Goal: Information Seeking & Learning: Check status

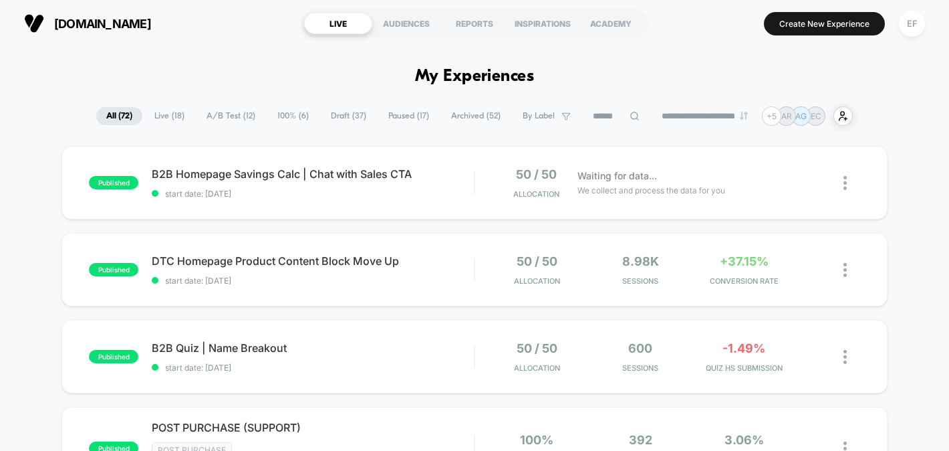
click at [211, 117] on span "A/B Test ( 12 )" at bounding box center [231, 116] width 69 height 18
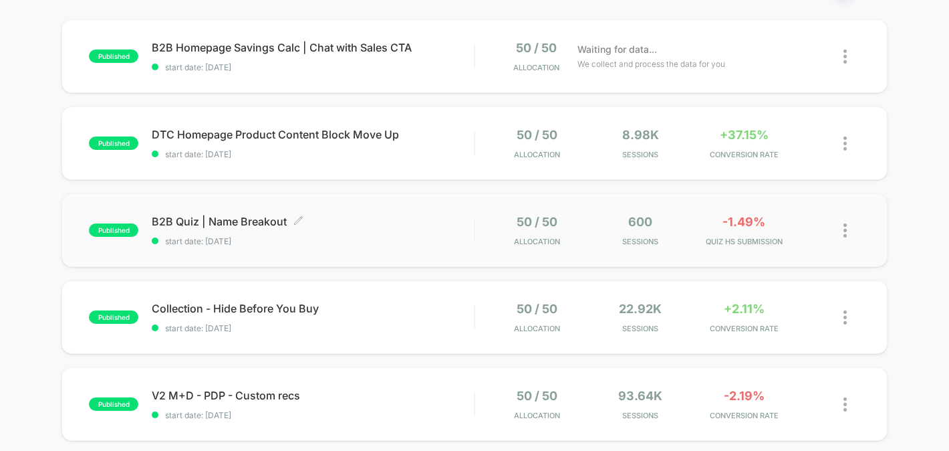
scroll to position [125, 0]
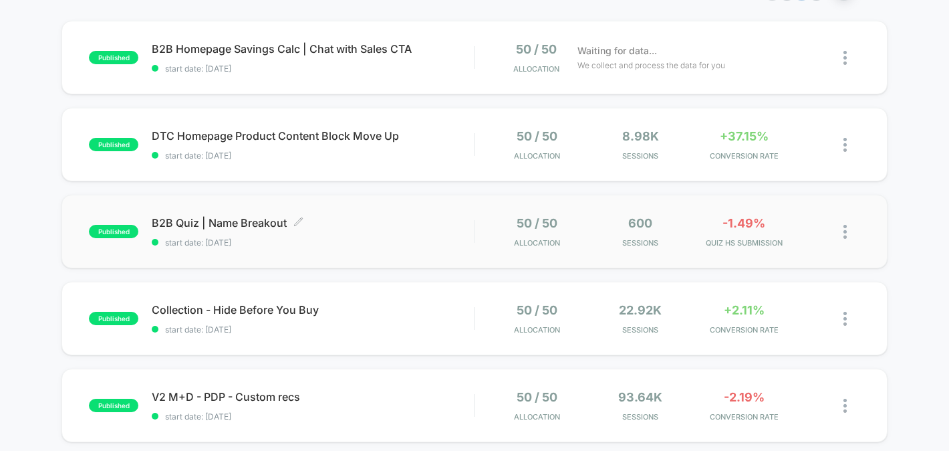
click at [380, 231] on div "B2B Quiz | Name Breakout Click to edit experience details Click to edit experie…" at bounding box center [313, 231] width 322 height 31
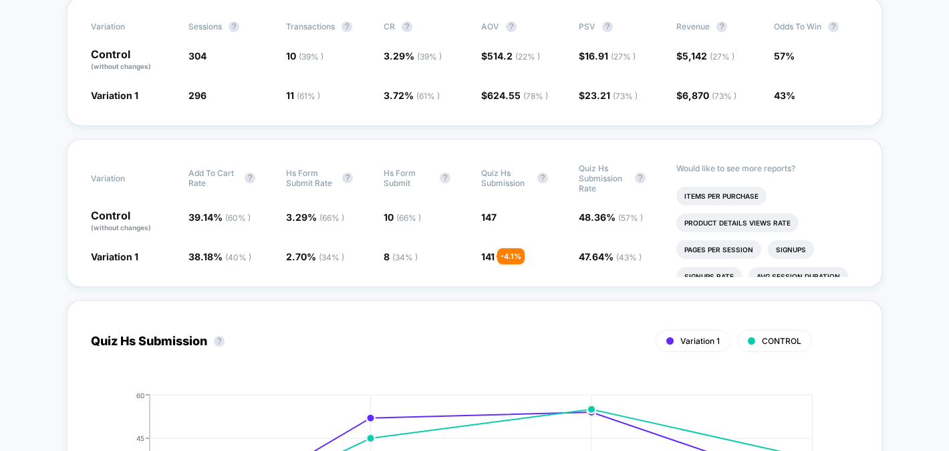
scroll to position [278, 0]
